Goal: Task Accomplishment & Management: Manage account settings

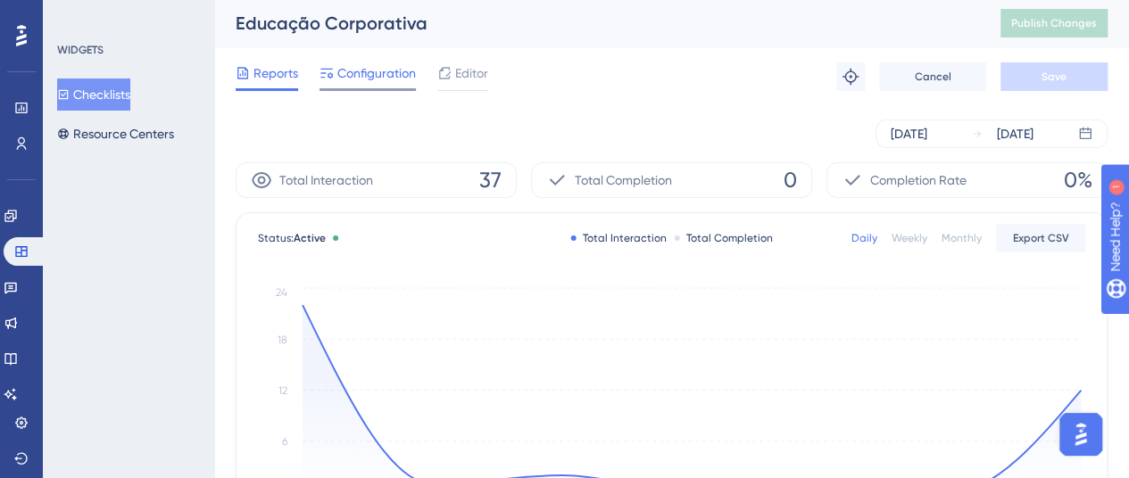
click at [352, 72] on span "Configuration" at bounding box center [376, 72] width 79 height 21
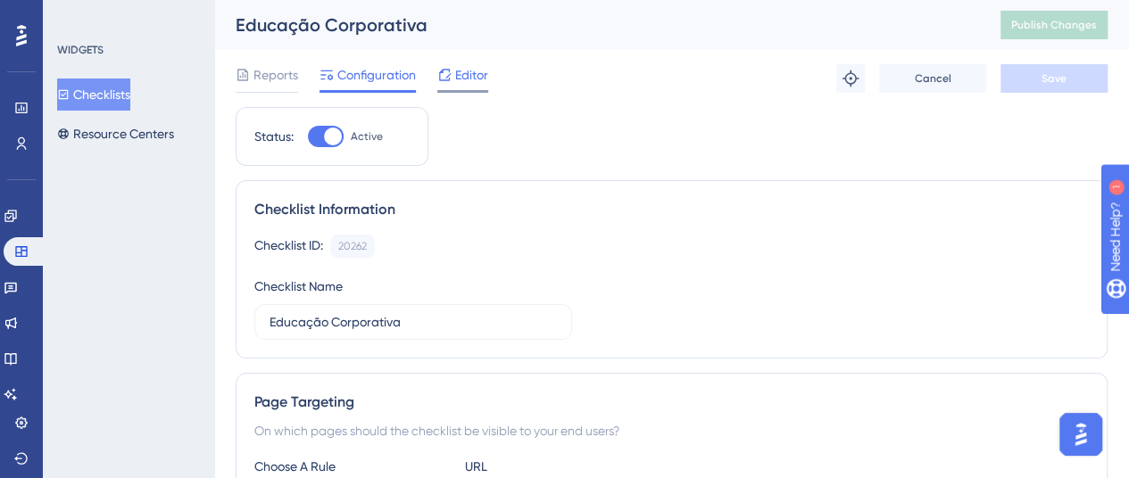
click at [462, 78] on span "Editor" at bounding box center [471, 74] width 33 height 21
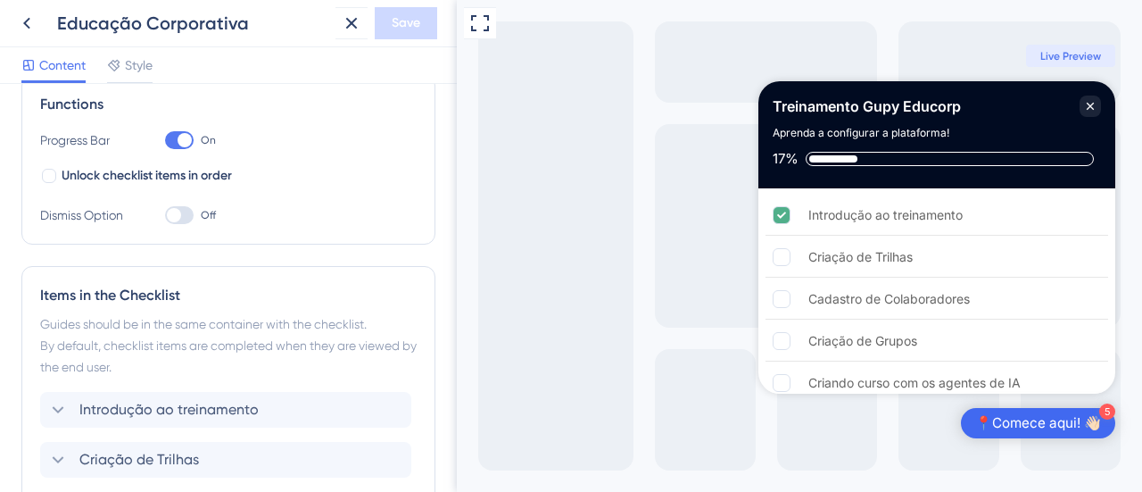
scroll to position [255, 0]
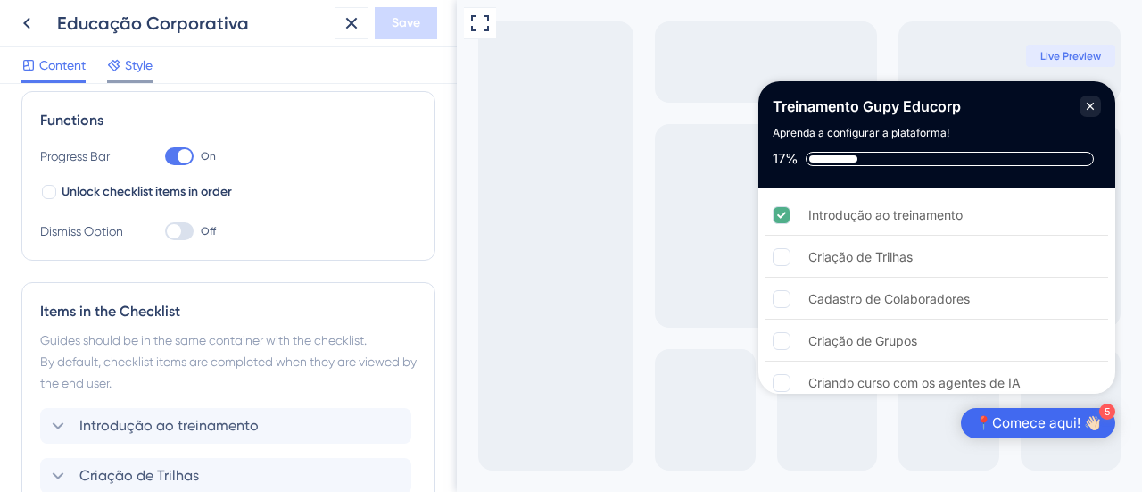
click at [139, 74] on span "Style" at bounding box center [139, 64] width 28 height 21
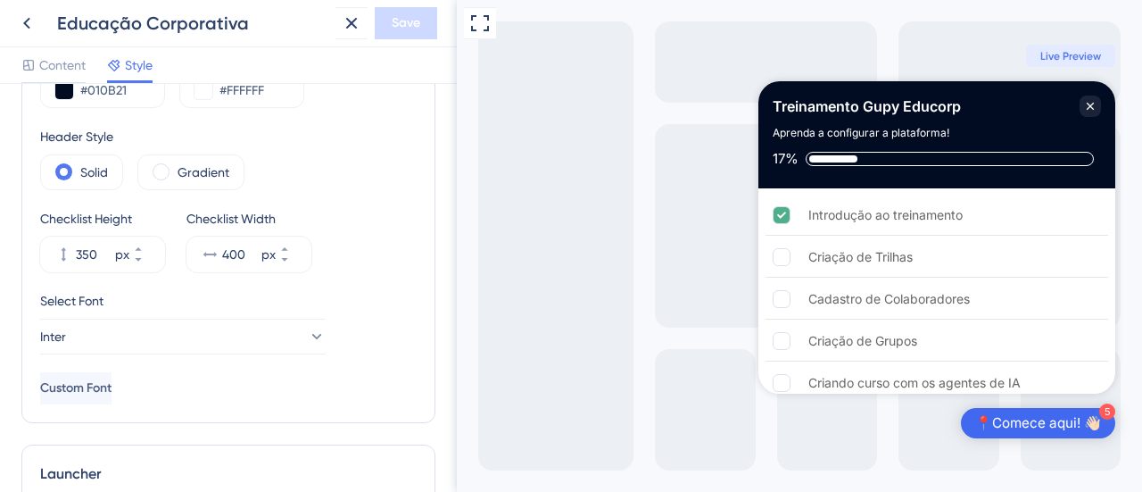
scroll to position [77, 0]
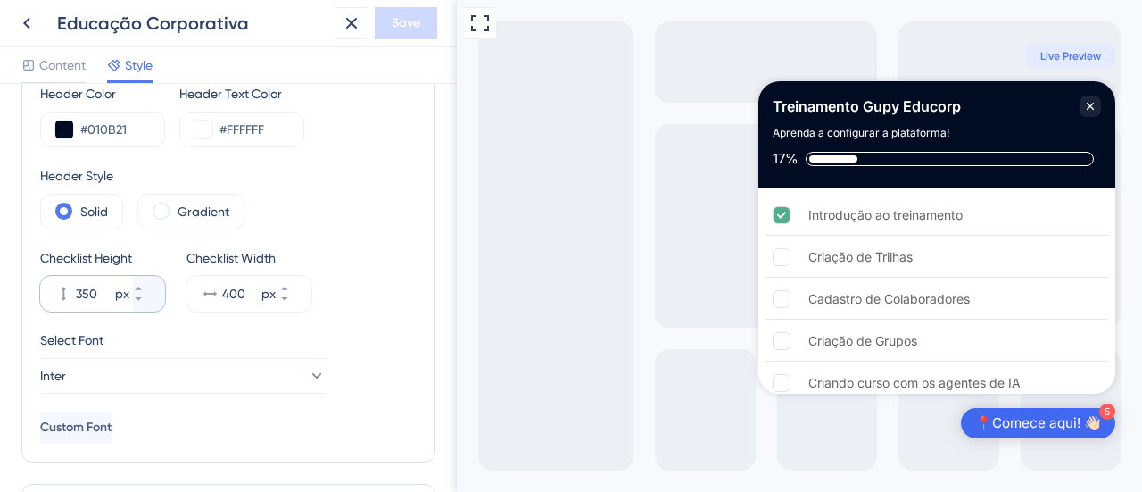
click at [64, 288] on icon at bounding box center [63, 294] width 18 height 18
click at [76, 288] on input "350" at bounding box center [94, 293] width 36 height 21
click at [64, 288] on icon at bounding box center [63, 294] width 18 height 18
click at [76, 288] on input "350" at bounding box center [94, 293] width 36 height 21
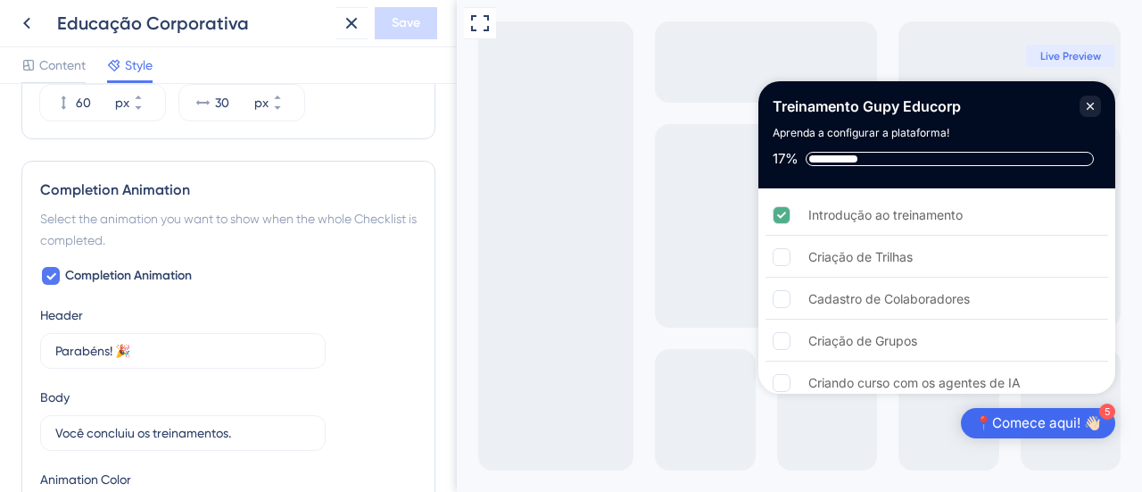
scroll to position [791, 0]
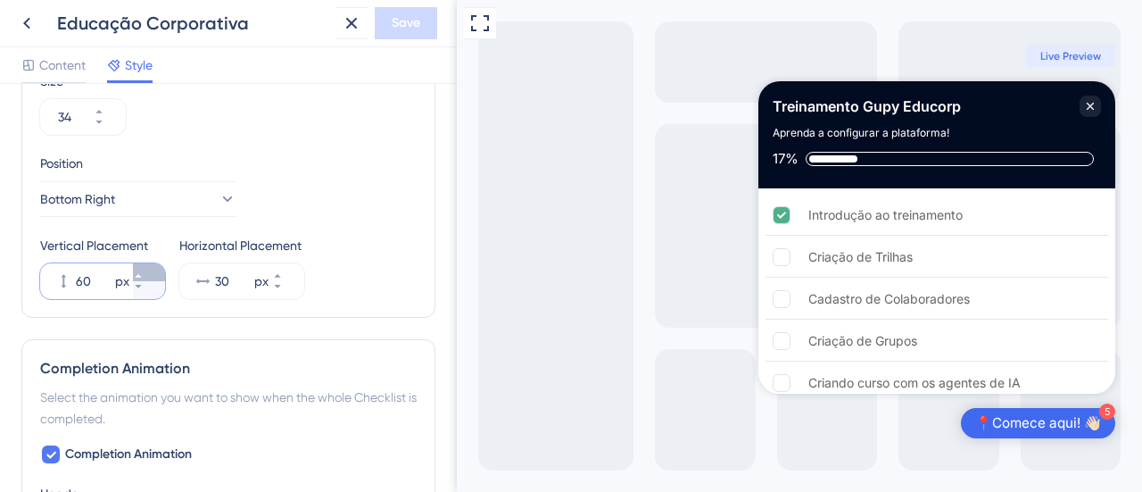
click at [144, 270] on icon at bounding box center [138, 275] width 11 height 11
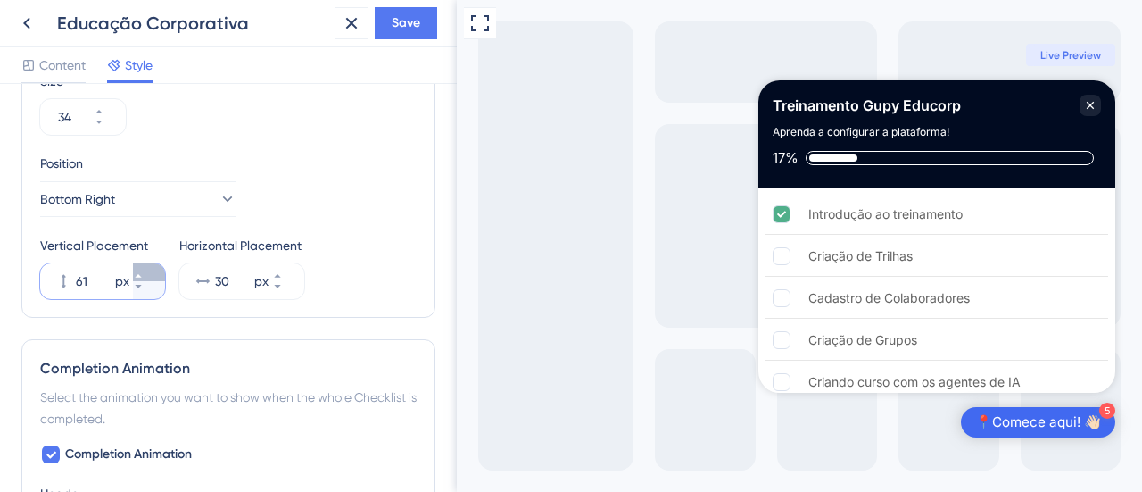
click at [144, 270] on icon at bounding box center [138, 275] width 11 height 11
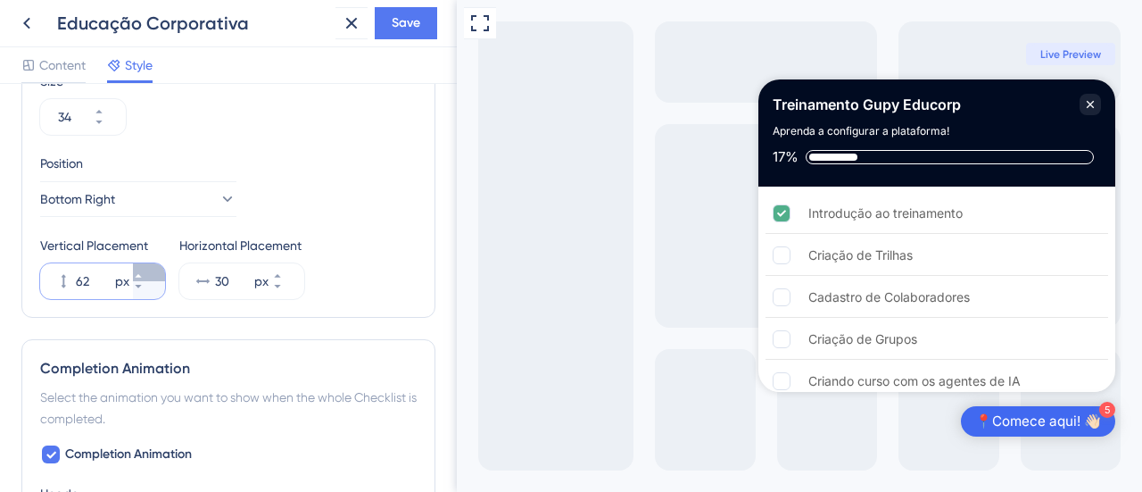
click at [144, 270] on icon at bounding box center [138, 275] width 11 height 11
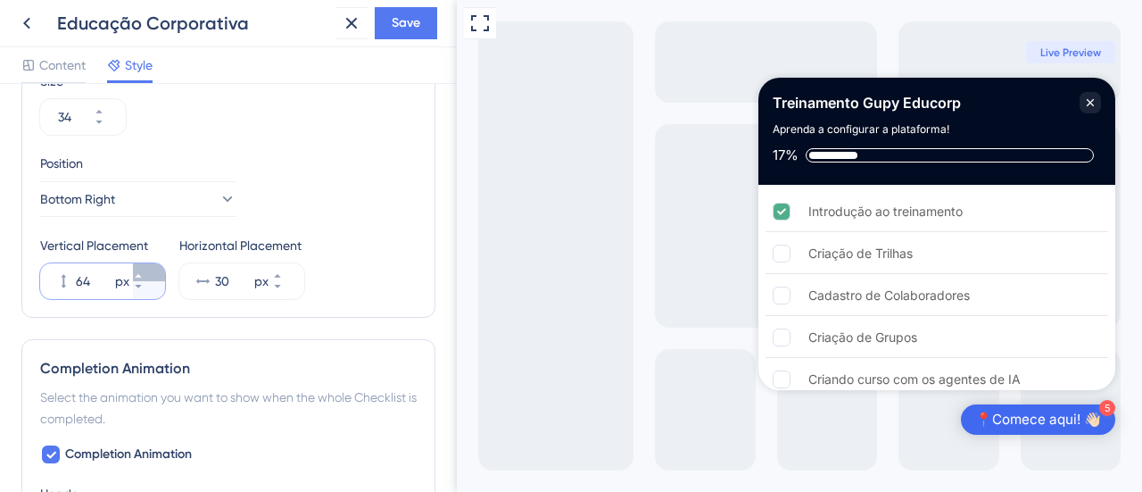
click at [144, 270] on icon at bounding box center [138, 275] width 11 height 11
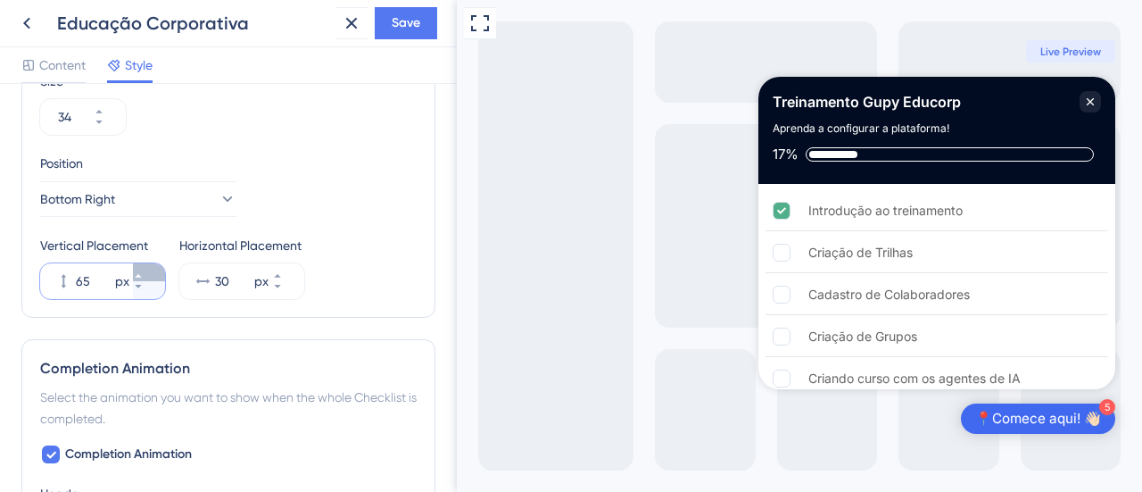
click at [144, 270] on icon at bounding box center [138, 275] width 11 height 11
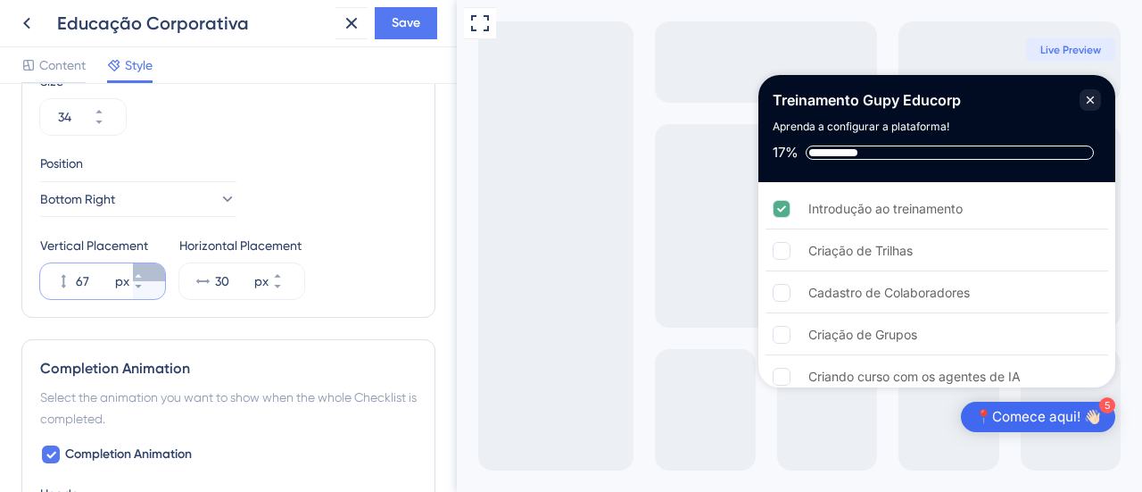
click at [144, 270] on icon at bounding box center [138, 275] width 11 height 11
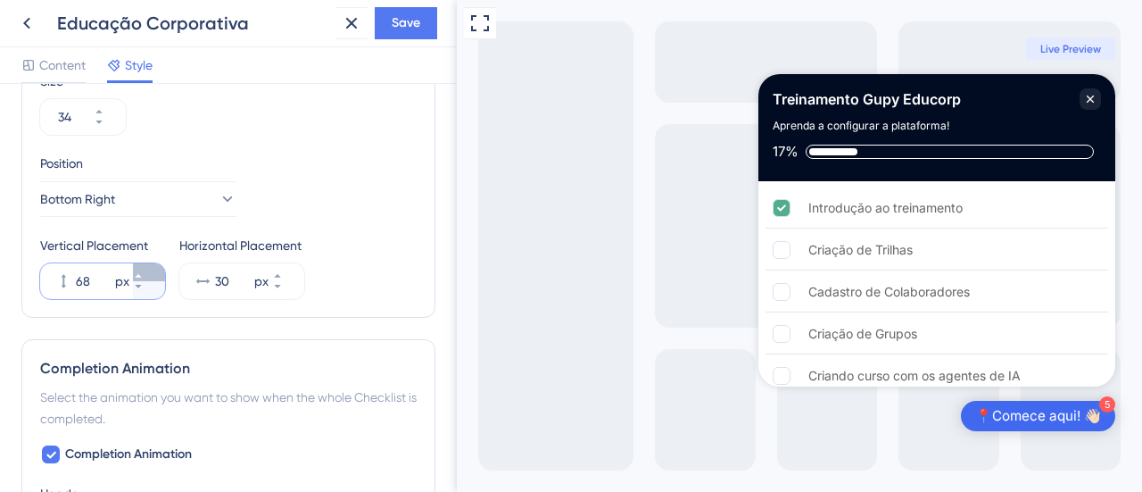
click at [144, 270] on icon at bounding box center [138, 275] width 11 height 11
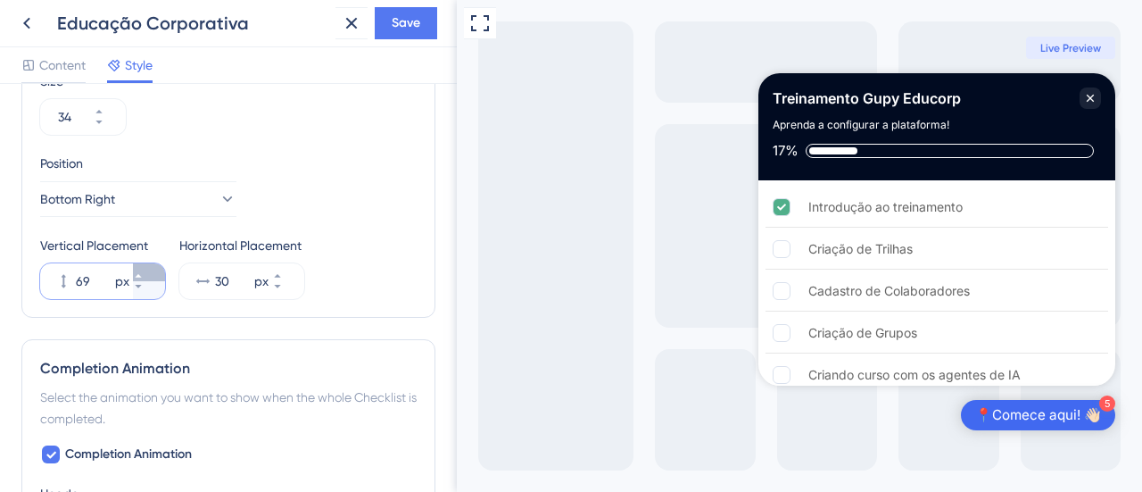
click at [144, 270] on icon at bounding box center [138, 275] width 11 height 11
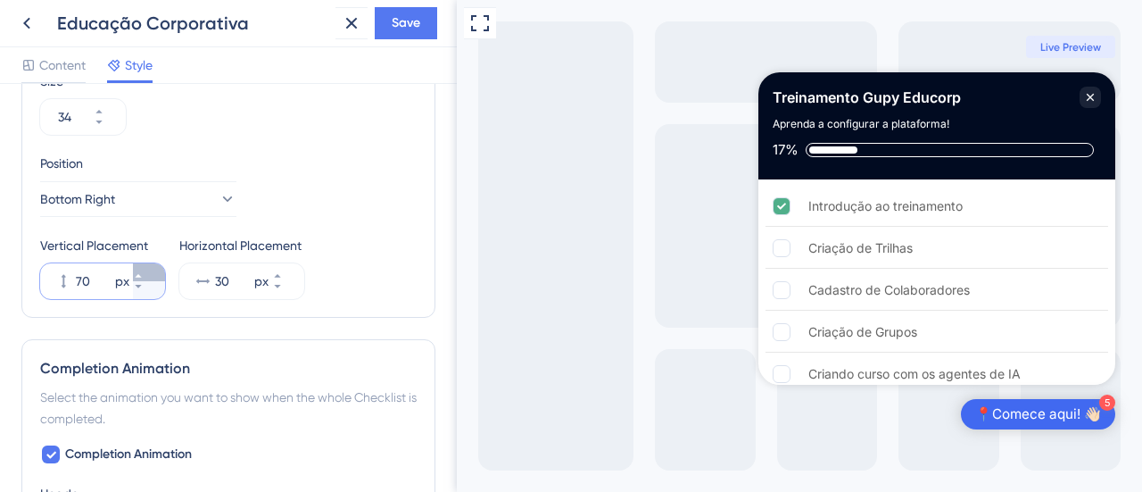
click at [144, 270] on icon at bounding box center [138, 275] width 11 height 11
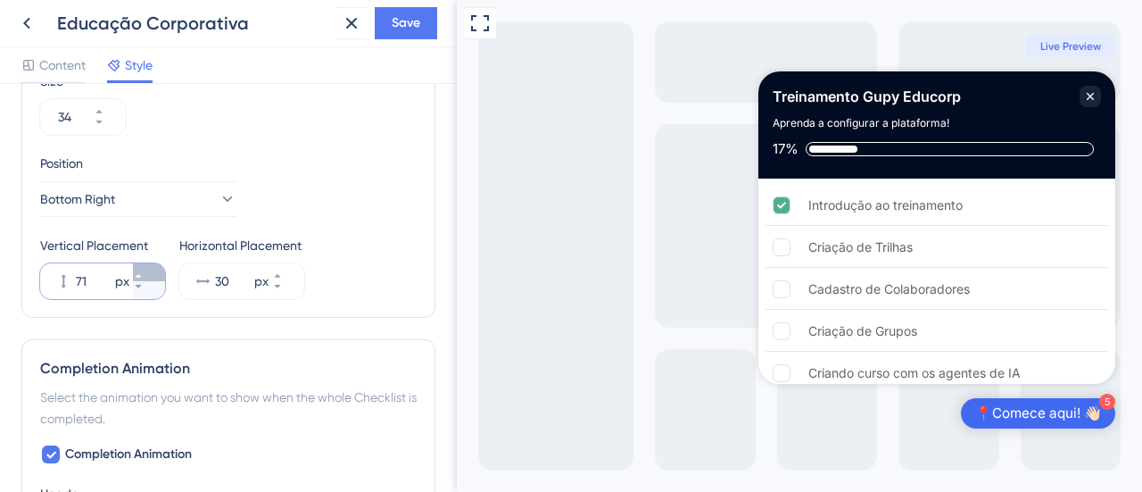
click at [144, 270] on icon at bounding box center [138, 275] width 11 height 11
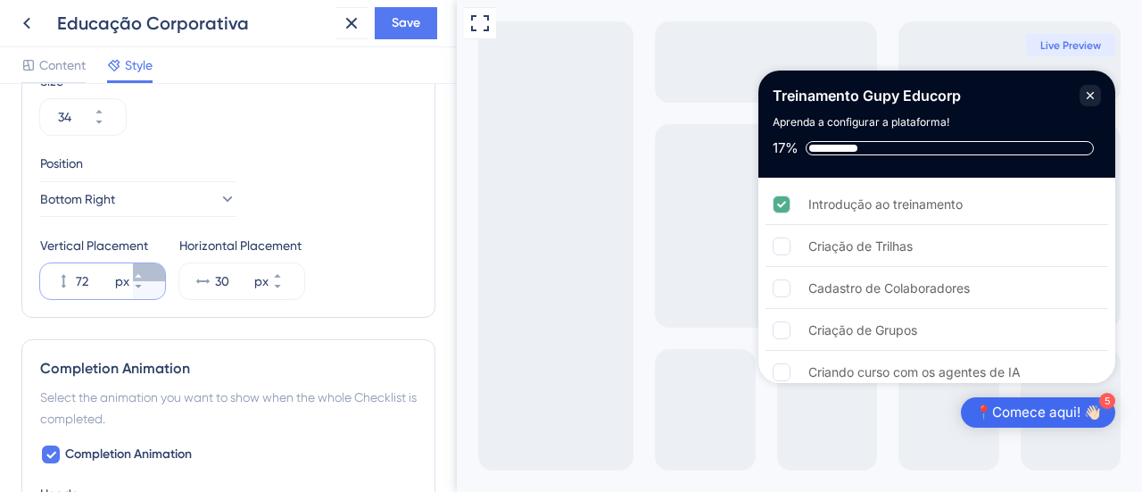
click at [144, 270] on icon at bounding box center [138, 275] width 11 height 11
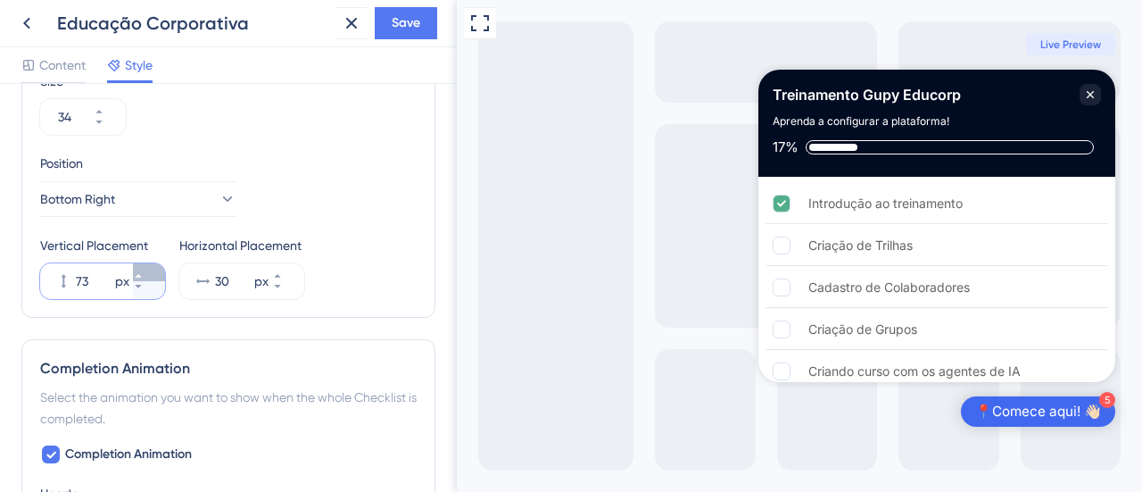
click at [144, 270] on icon at bounding box center [138, 275] width 11 height 11
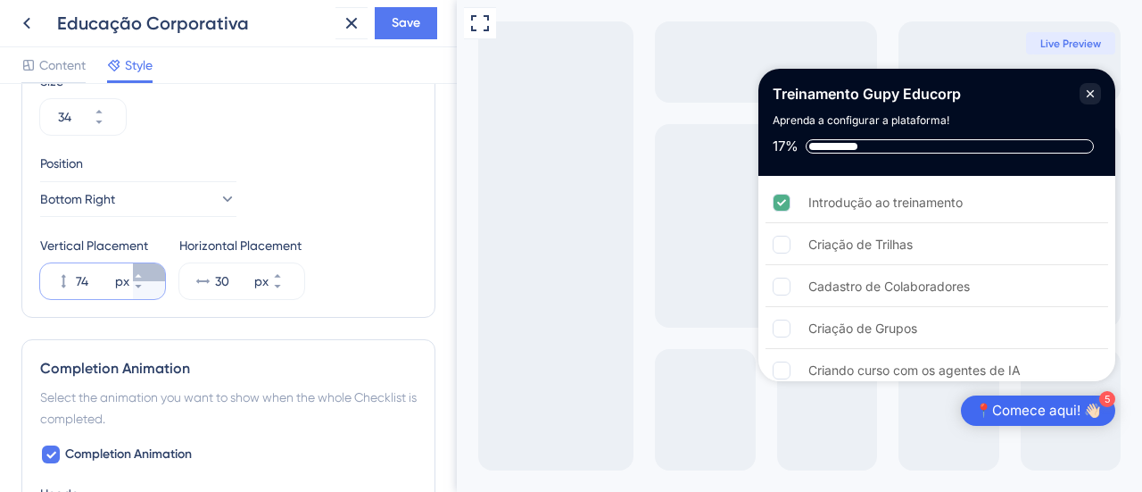
click at [144, 270] on icon at bounding box center [138, 275] width 11 height 11
type input "75"
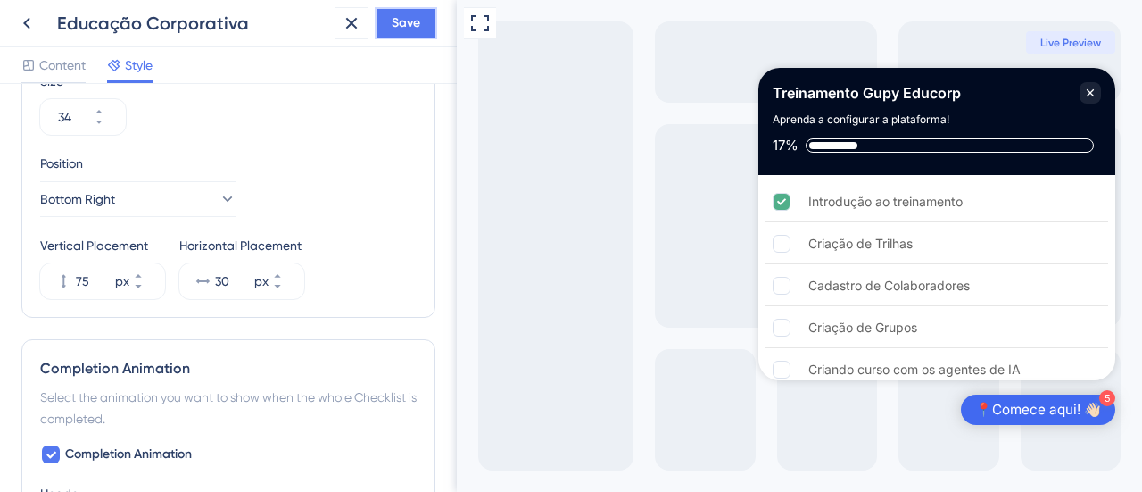
click at [401, 25] on span "Save" at bounding box center [406, 22] width 29 height 21
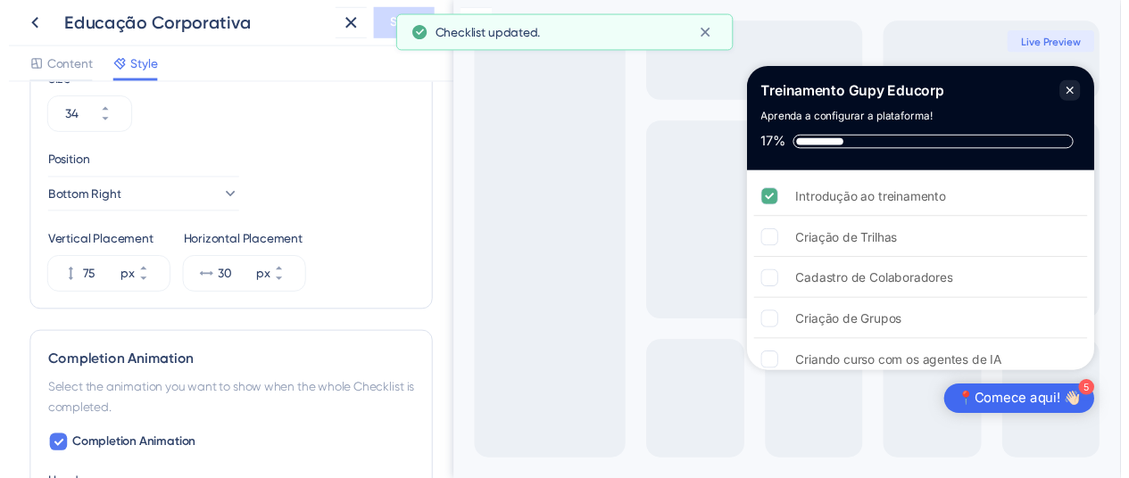
scroll to position [0, 0]
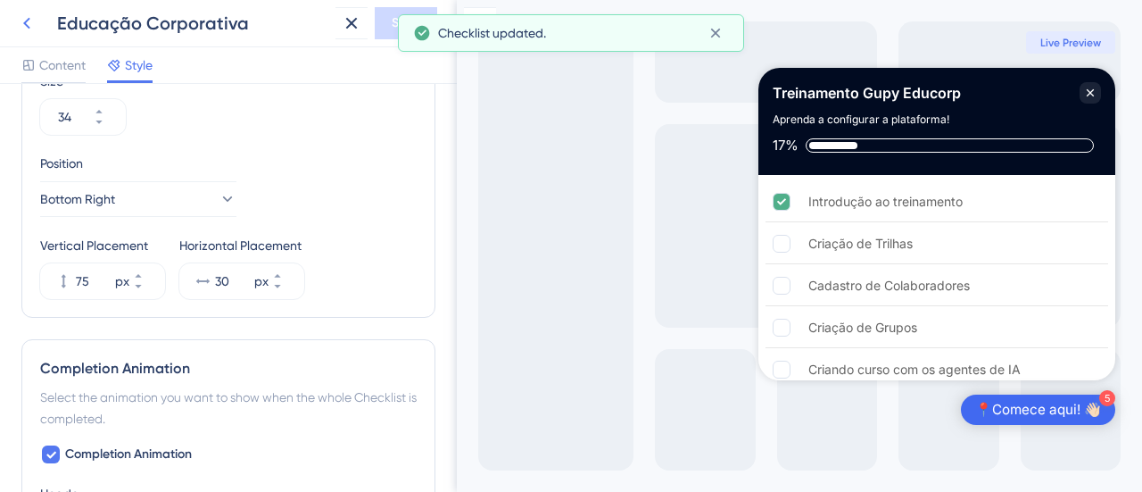
click at [33, 21] on icon at bounding box center [26, 22] width 21 height 21
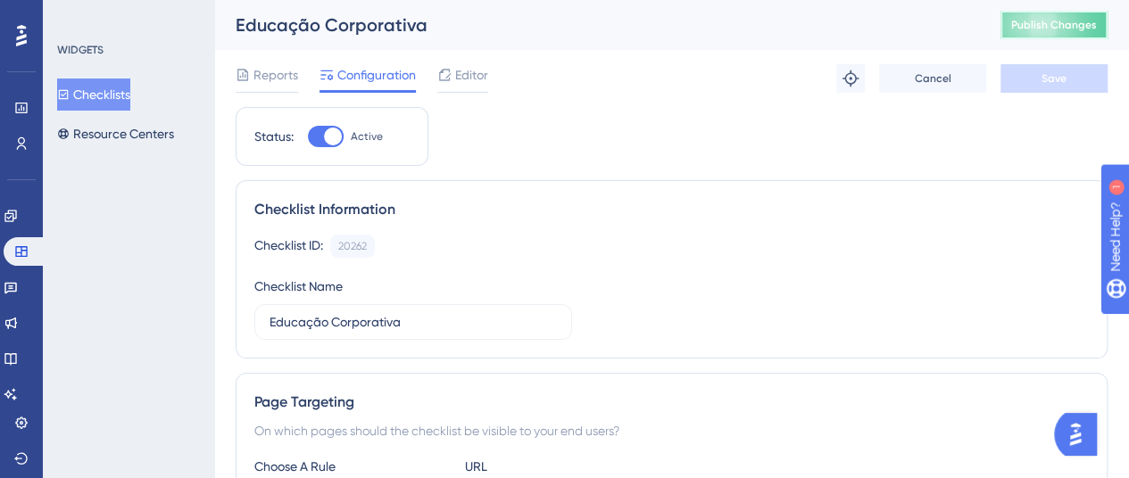
click at [1043, 24] on span "Publish Changes" at bounding box center [1054, 25] width 86 height 14
